Goal: Find specific page/section: Find specific page/section

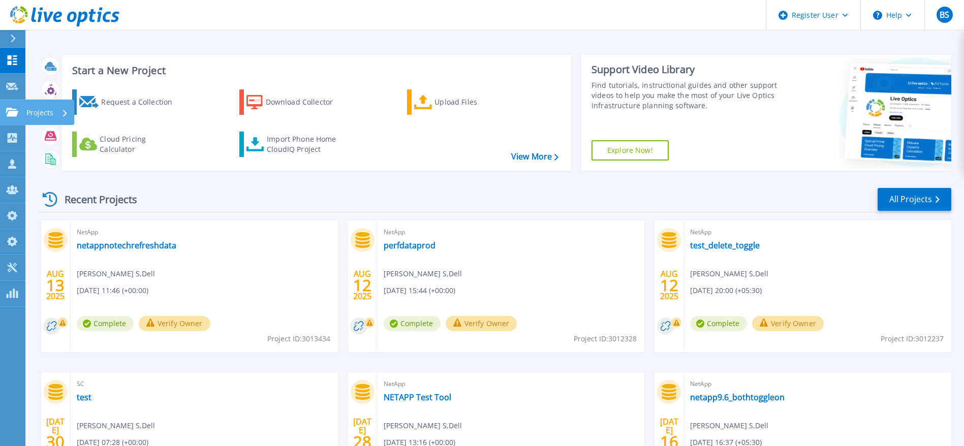
click at [13, 114] on icon at bounding box center [12, 112] width 12 height 9
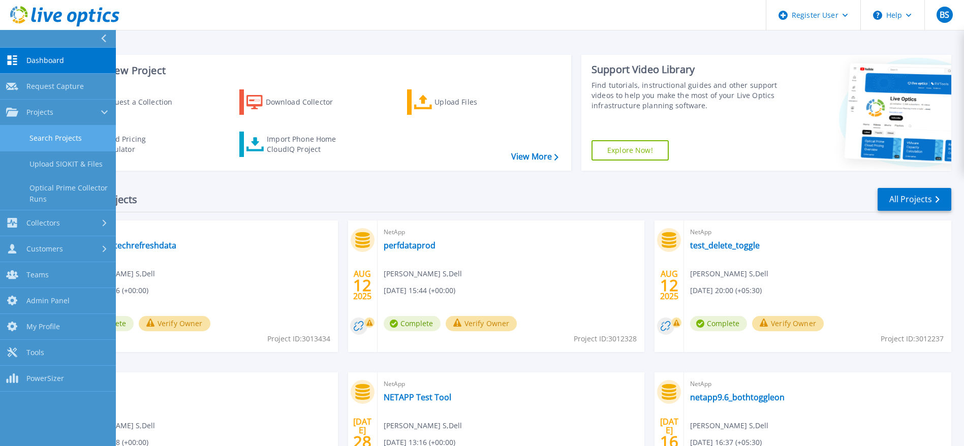
click at [13, 138] on link "Search Projects" at bounding box center [58, 139] width 116 height 26
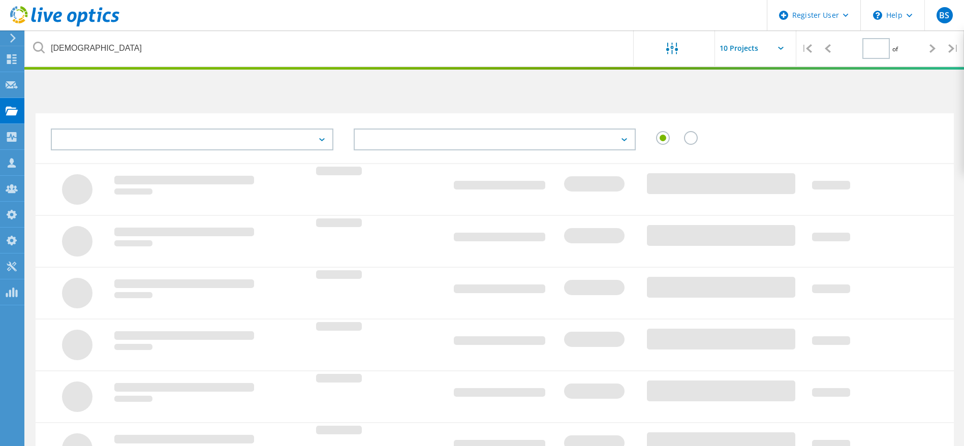
type input "1"
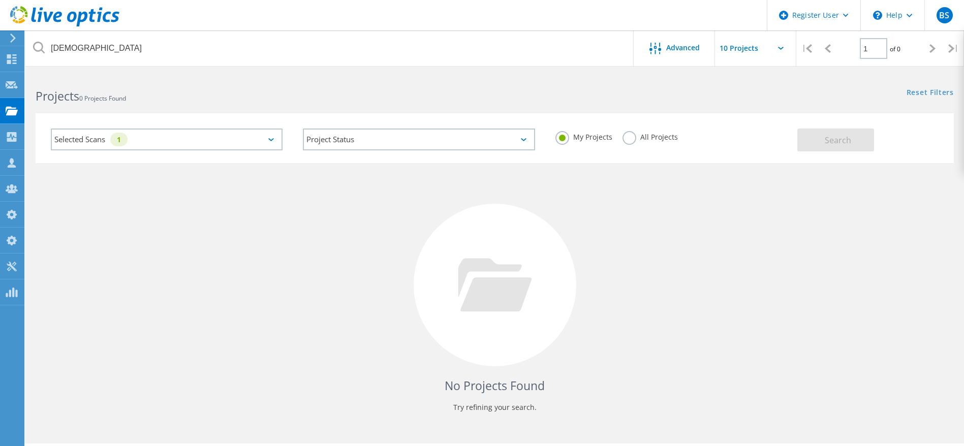
click at [623, 141] on label "All Projects" at bounding box center [650, 136] width 55 height 10
click at [0, 0] on input "All Projects" at bounding box center [0, 0] width 0 height 0
click at [824, 140] on button "Search" at bounding box center [835, 140] width 77 height 23
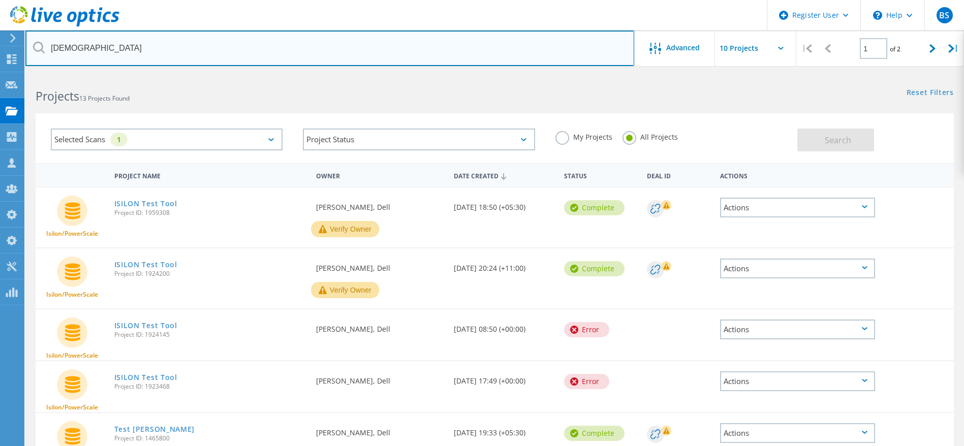
click at [94, 37] on input "[DEMOGRAPHIC_DATA]" at bounding box center [329, 48] width 609 height 36
type input "j"
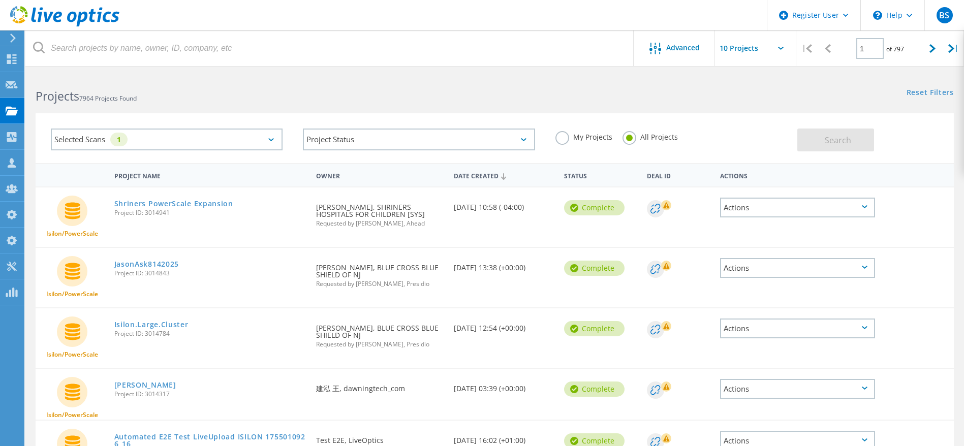
click at [250, 140] on div "Selected Scans 1" at bounding box center [167, 140] width 232 height 22
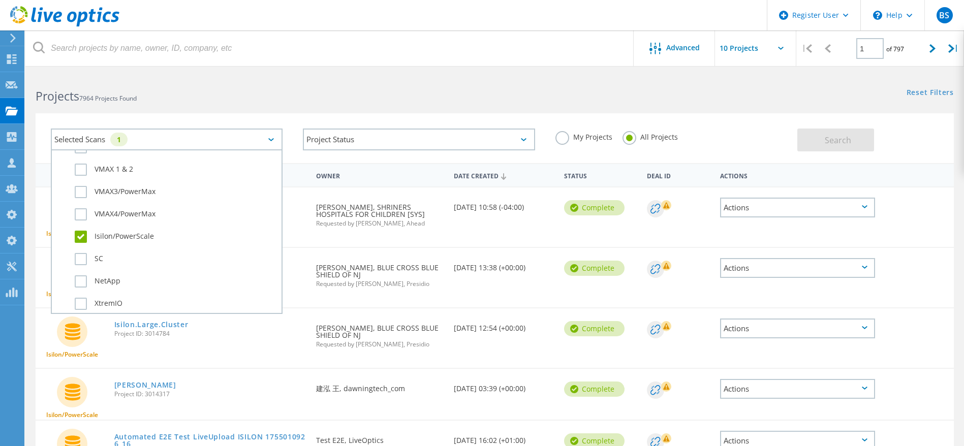
scroll to position [305, 0]
click at [85, 237] on label "Isilon/PowerScale" at bounding box center [176, 236] width 202 height 12
click at [0, 0] on input "Isilon/PowerScale" at bounding box center [0, 0] width 0 height 0
click at [82, 263] on label "SC" at bounding box center [176, 259] width 202 height 12
click at [0, 0] on input "SC" at bounding box center [0, 0] width 0 height 0
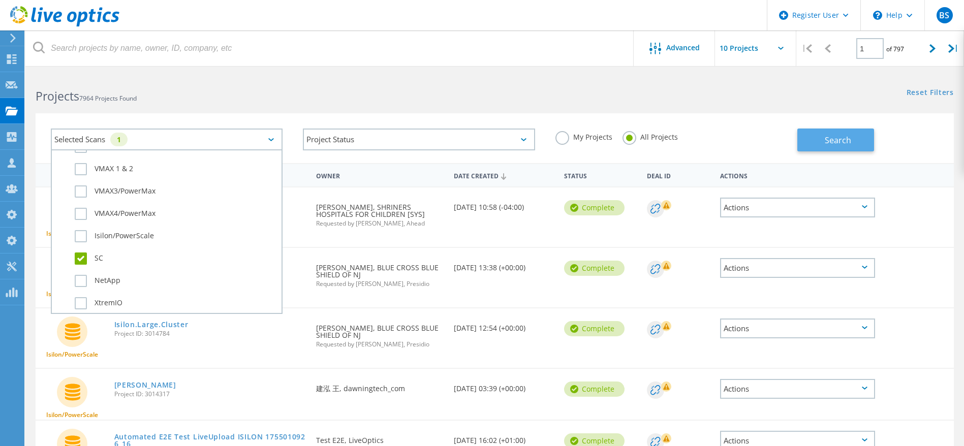
click at [845, 144] on span "Search" at bounding box center [838, 140] width 26 height 11
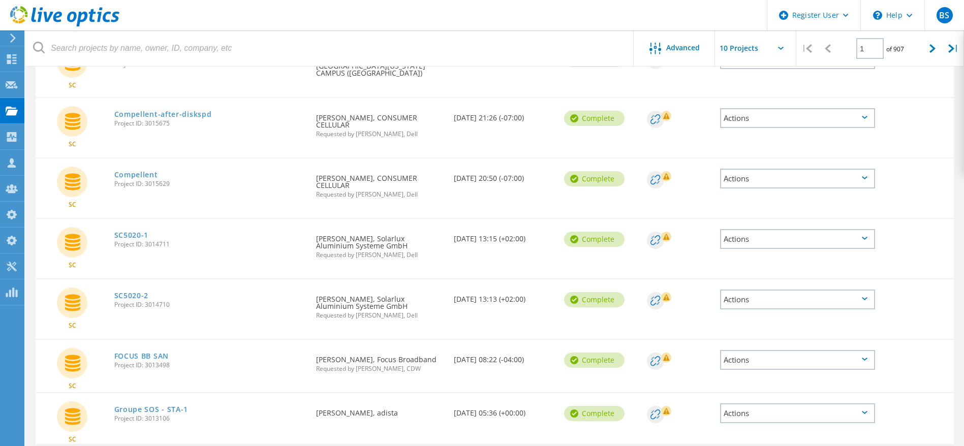
scroll to position [335, 0]
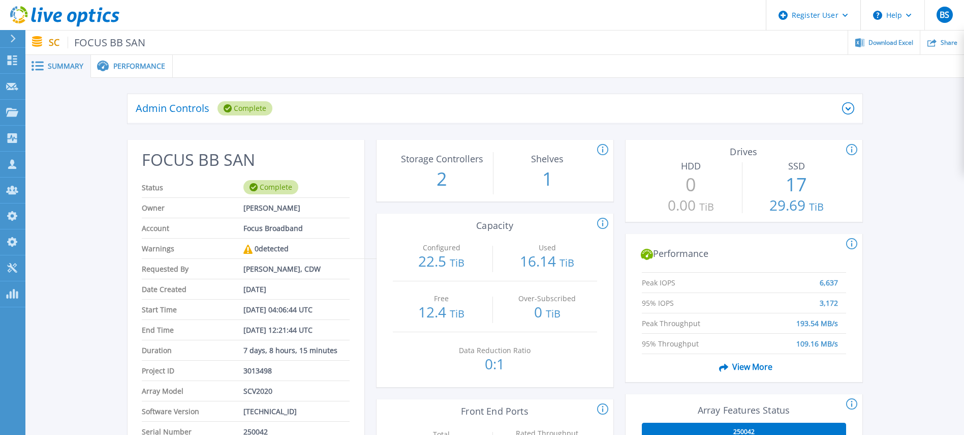
drag, startPoint x: 114, startPoint y: 267, endPoint x: 359, endPoint y: 265, distance: 245.0
click at [359, 265] on div "Admin Controls Complete Download Raw Files Retry Delete FOCUS BB SAN Status Com…" at bounding box center [494, 403] width 939 height 651
